Goal: Task Accomplishment & Management: Manage account settings

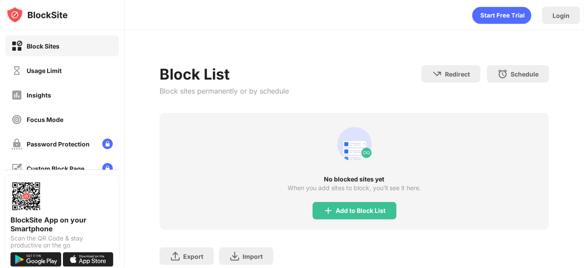
scroll to position [60, 0]
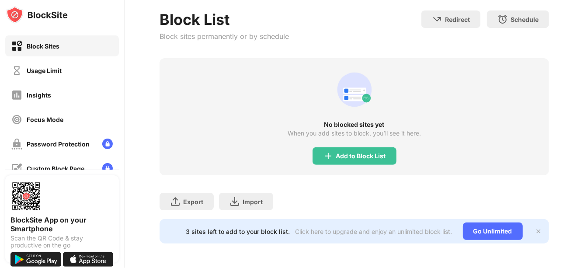
drag, startPoint x: 584, startPoint y: 66, endPoint x: 584, endPoint y: 126, distance: 59.1
click at [584, 126] on div "Login Block List Block sites permanently or by schedule Redirect Choose a site …" at bounding box center [355, 134] width 460 height 268
click at [65, 70] on div "Usage Limit" at bounding box center [62, 70] width 114 height 21
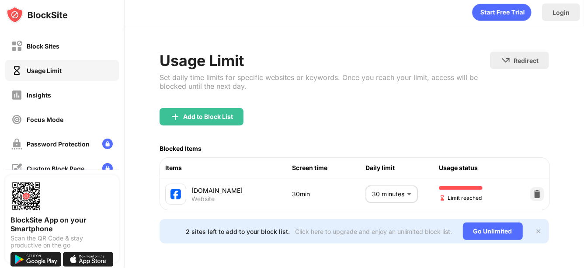
scroll to position [11, 0]
click at [533, 190] on img at bounding box center [537, 194] width 9 height 9
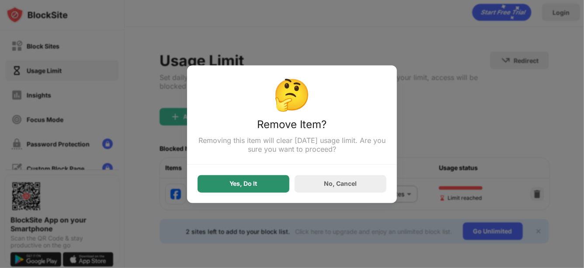
click at [262, 179] on div "Yes, Do It" at bounding box center [244, 183] width 92 height 17
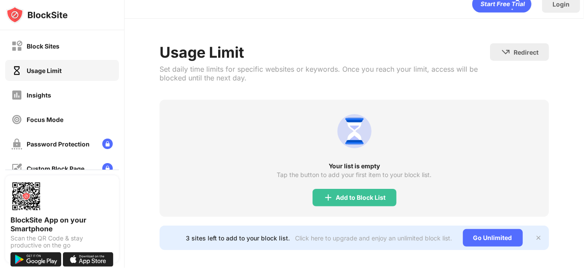
scroll to position [23, 0]
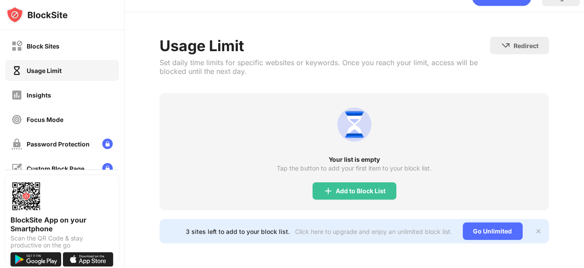
click at [53, 70] on div "Usage Limit" at bounding box center [44, 70] width 35 height 7
click at [337, 190] on div "Add to Block List" at bounding box center [355, 190] width 84 height 17
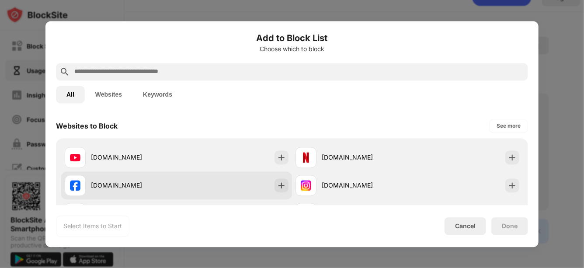
click at [135, 179] on div "[DOMAIN_NAME]" at bounding box center [121, 185] width 112 height 21
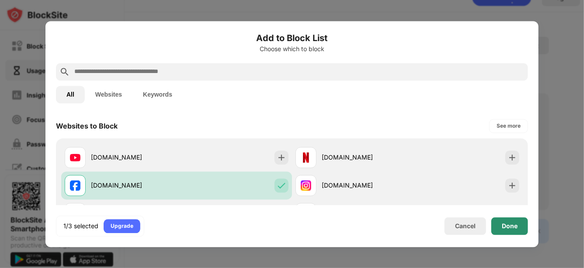
click at [508, 228] on div "Done" at bounding box center [510, 226] width 16 height 7
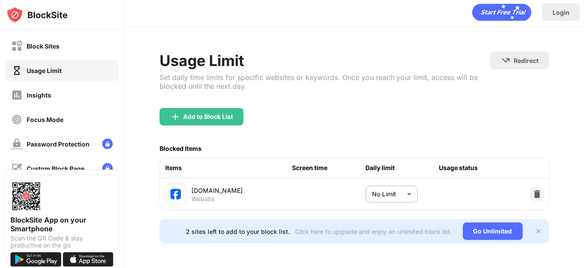
scroll to position [11, 0]
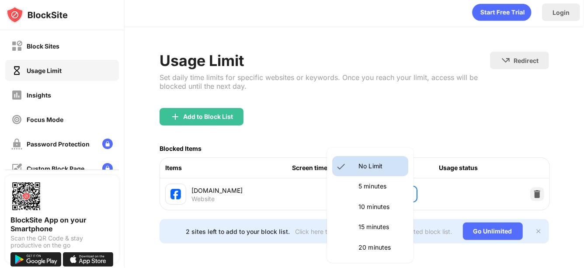
click at [391, 187] on body "Block Sites Usage Limit Insights Focus Mode Password Protection Custom Block Pa…" at bounding box center [292, 134] width 584 height 268
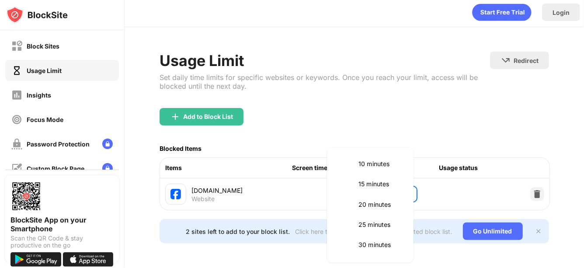
scroll to position [52, 0]
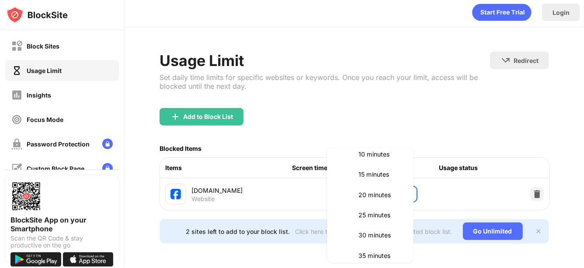
click at [379, 232] on p "30 minutes" at bounding box center [381, 236] width 45 height 10
type input "**"
